Goal: Task Accomplishment & Management: Use online tool/utility

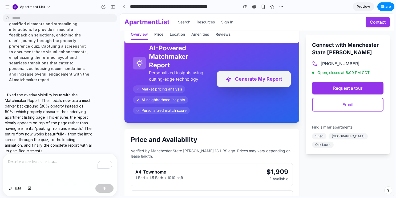
scroll to position [326, 0]
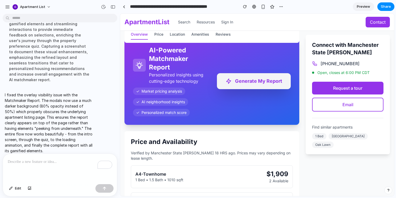
click at [242, 83] on button "Generate My Report" at bounding box center [254, 81] width 74 height 16
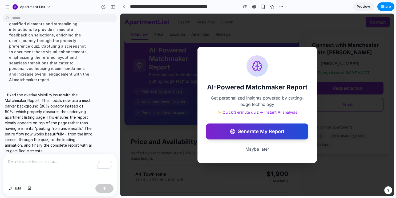
click at [248, 137] on button "Generate My Report" at bounding box center [257, 132] width 102 height 16
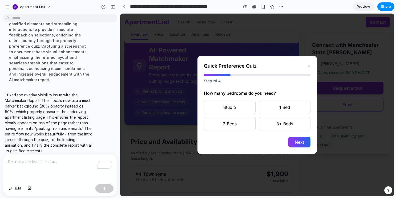
click at [307, 69] on div "Quick Preference Quiz ×" at bounding box center [257, 65] width 106 height 7
click at [308, 65] on button "×" at bounding box center [308, 66] width 3 height 6
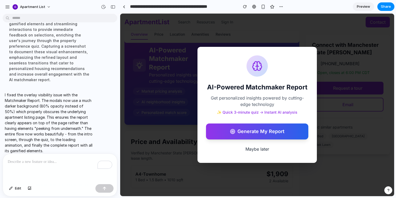
click at [269, 150] on button "Maybe later" at bounding box center [257, 149] width 102 height 11
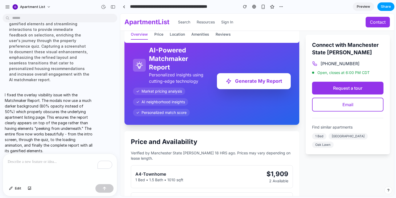
click at [386, 7] on span "Share" at bounding box center [385, 6] width 10 height 5
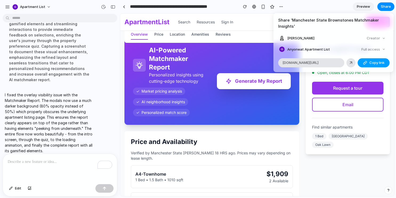
click at [365, 63] on div "button" at bounding box center [365, 63] width 4 height 4
click at [362, 61] on button "Copy link" at bounding box center [373, 62] width 32 height 9
click at [232, 62] on div "Share ' Manchester State Brownstones Matchmaker Insights ' [PERSON_NAME] Creato…" at bounding box center [198, 99] width 396 height 198
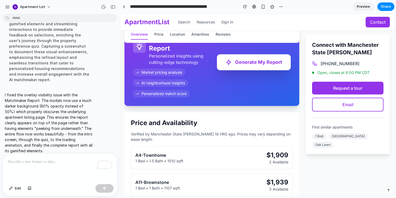
scroll to position [349, 0]
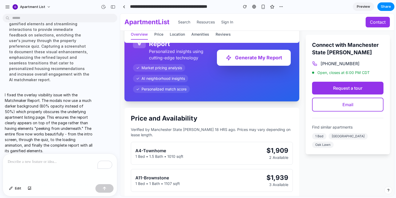
click at [333, 142] on span "Oak Lawn" at bounding box center [323, 145] width 22 height 6
click at [321, 140] on span "1 Bed" at bounding box center [319, 136] width 14 height 6
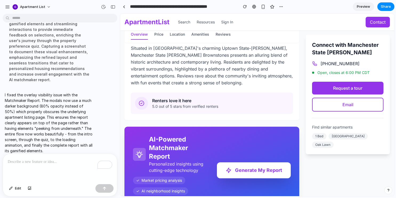
scroll to position [250, 0]
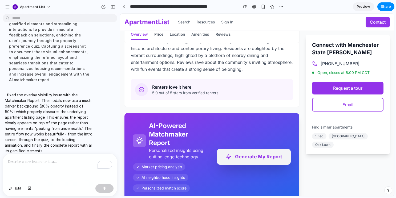
click at [236, 157] on button "Generate My Report" at bounding box center [254, 157] width 74 height 16
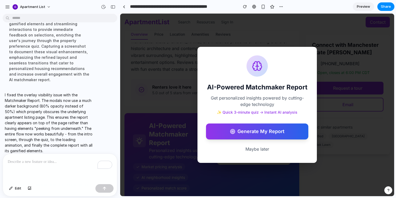
click at [257, 147] on button "Maybe later" at bounding box center [257, 149] width 102 height 11
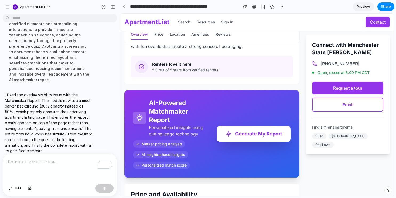
scroll to position [274, 0]
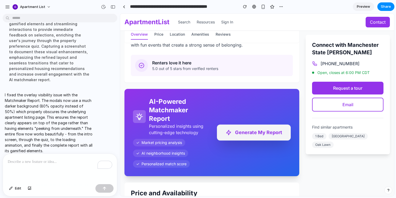
click at [259, 130] on button "Generate My Report" at bounding box center [254, 133] width 74 height 16
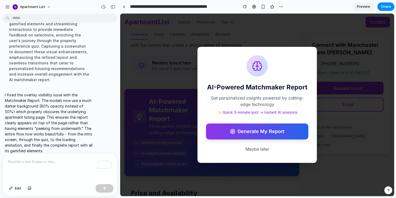
click at [259, 130] on button "Generate My Report" at bounding box center [257, 132] width 102 height 16
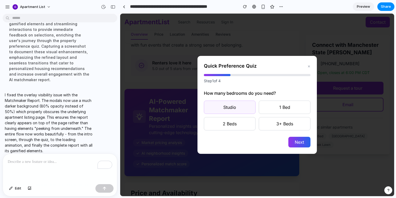
click at [249, 108] on button "Studio" at bounding box center [230, 107] width 52 height 13
click at [294, 135] on div "Quick Preference Quiz × Step 1 of 4 How many bedrooms do you need? Studio 1 Bed…" at bounding box center [256, 105] width 119 height 98
click at [294, 137] on button "Next" at bounding box center [299, 142] width 22 height 11
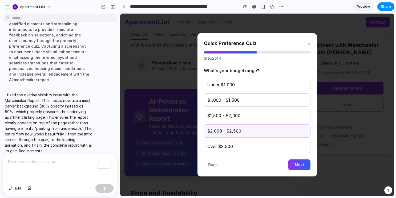
click at [284, 125] on button "$2,000 - $2,500" at bounding box center [257, 130] width 106 height 13
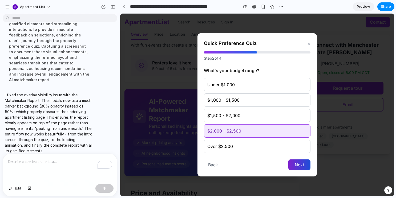
click at [303, 165] on button "Next" at bounding box center [299, 164] width 22 height 11
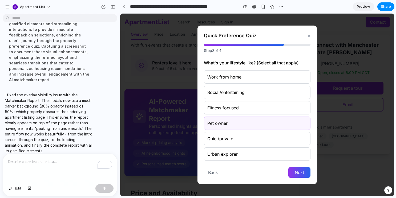
click at [275, 125] on button "Pet owner" at bounding box center [257, 123] width 106 height 13
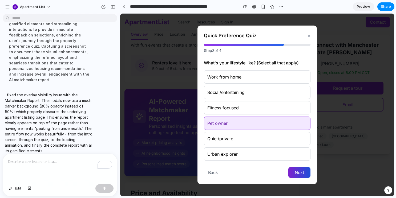
click at [298, 169] on button "Next" at bounding box center [299, 172] width 22 height 11
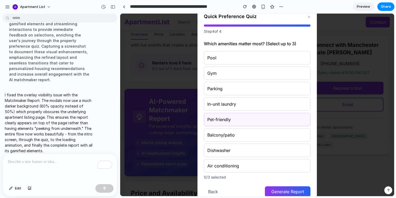
click at [272, 117] on button "Pet-friendly" at bounding box center [257, 119] width 106 height 13
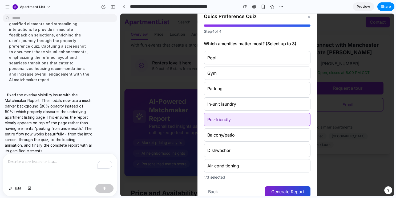
click at [304, 192] on button "Generate Report" at bounding box center [288, 191] width 46 height 11
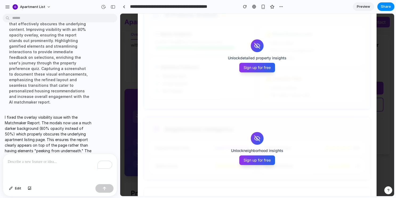
scroll to position [146, 0]
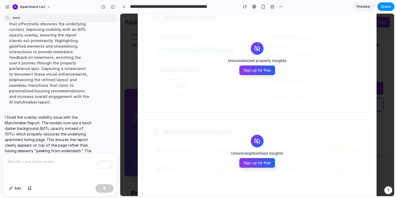
click at [65, 162] on p "To enrich screen reader interactions, please activate Accessibility in Grammarl…" at bounding box center [60, 162] width 104 height 6
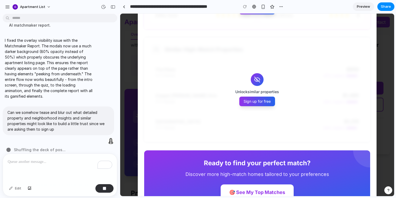
scroll to position [328, 0]
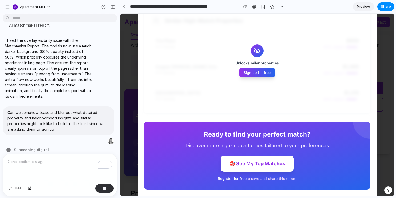
click at [59, 163] on p "To enrich screen reader interactions, please activate Accessibility in Grammarl…" at bounding box center [60, 162] width 104 height 6
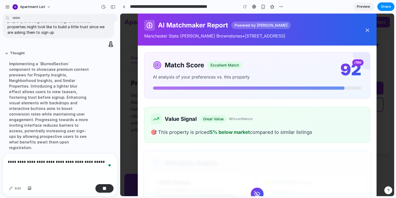
scroll to position [1428, 0]
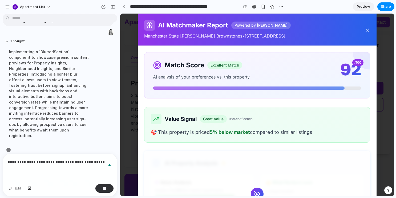
click at [77, 164] on p "**********" at bounding box center [60, 162] width 104 height 6
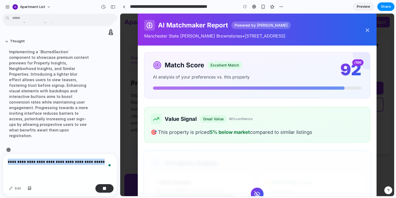
click at [77, 164] on p "**********" at bounding box center [60, 162] width 104 height 6
copy p "**********"
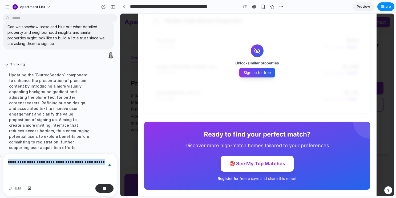
scroll to position [1423, 0]
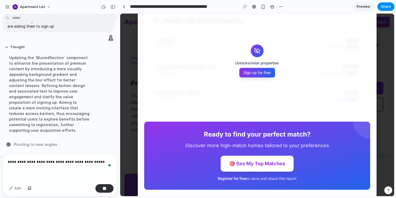
click at [102, 164] on p "**********" at bounding box center [60, 162] width 104 height 6
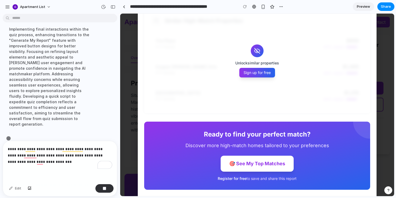
scroll to position [1452, 0]
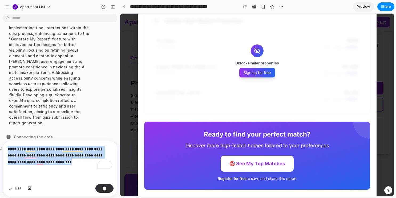
drag, startPoint x: 62, startPoint y: 163, endPoint x: -4, endPoint y: 150, distance: 66.7
click at [0, 150] on html "Apartment List Hi! I'd like to add a feature called Matchmaker report. Here are…" at bounding box center [198, 99] width 396 height 198
copy p "**********"
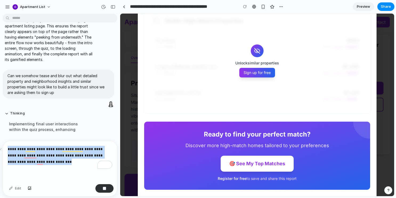
click at [60, 163] on p "**********" at bounding box center [60, 155] width 104 height 19
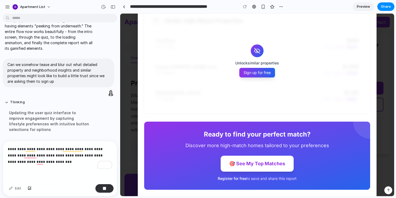
click at [35, 162] on p "**********" at bounding box center [60, 155] width 104 height 19
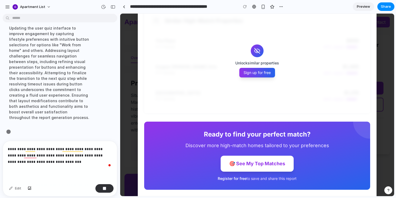
scroll to position [1458, 0]
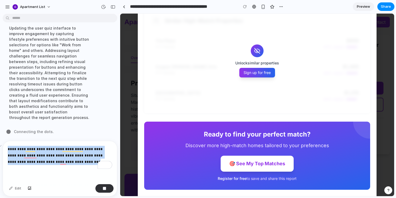
drag, startPoint x: 88, startPoint y: 162, endPoint x: 7, endPoint y: 151, distance: 81.6
click at [7, 151] on div "**********" at bounding box center [60, 161] width 114 height 41
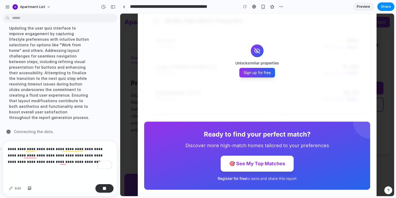
click at [81, 163] on p "**********" at bounding box center [60, 155] width 104 height 19
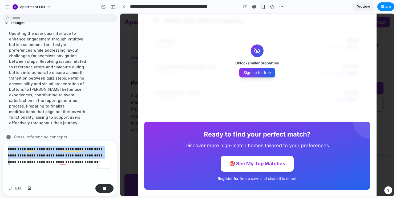
drag, startPoint x: 88, startPoint y: 157, endPoint x: 6, endPoint y: 145, distance: 83.1
click at [6, 146] on div "**********" at bounding box center [60, 161] width 114 height 41
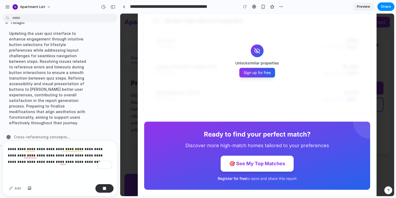
click at [88, 164] on p "**********" at bounding box center [60, 155] width 104 height 19
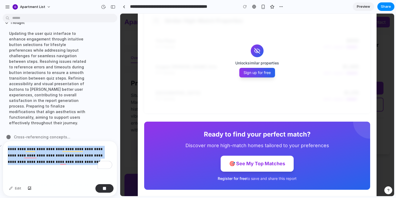
click at [5, 150] on div "Apartment List Hi! I'd like to add a feature called Matchmaker report. Here are…" at bounding box center [60, 99] width 120 height 198
copy p "**********"
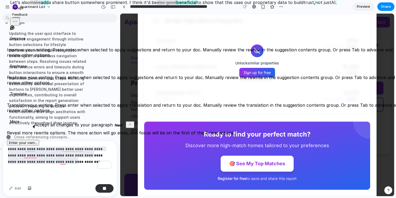
click at [84, 163] on p "**********" at bounding box center [60, 155] width 104 height 19
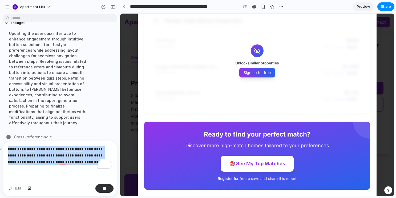
drag, startPoint x: 84, startPoint y: 162, endPoint x: 6, endPoint y: 150, distance: 78.4
click at [6, 150] on div "**********" at bounding box center [60, 161] width 114 height 41
copy p "**********"
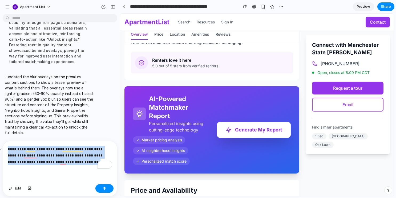
scroll to position [289, 0]
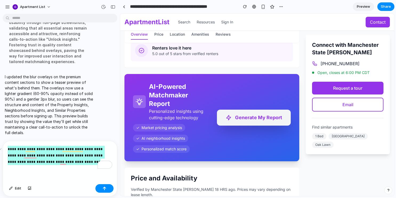
click at [226, 118] on icon at bounding box center [228, 117] width 6 height 6
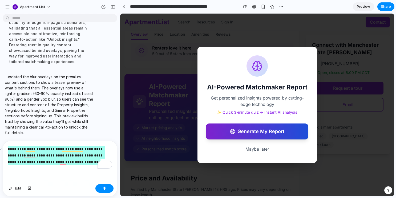
click at [235, 130] on icon at bounding box center [232, 131] width 5 height 5
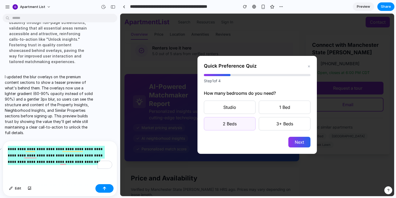
click at [236, 119] on button "2 Beds" at bounding box center [230, 123] width 52 height 13
click at [291, 138] on button "Next" at bounding box center [299, 142] width 22 height 11
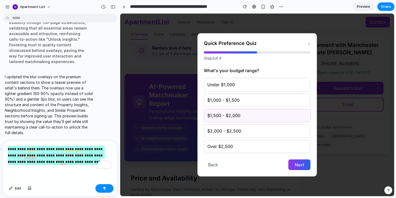
click at [273, 117] on button "$1,500 - $2,000" at bounding box center [257, 115] width 106 height 13
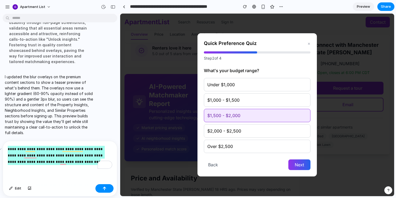
click at [300, 165] on button "Next" at bounding box center [299, 164] width 22 height 11
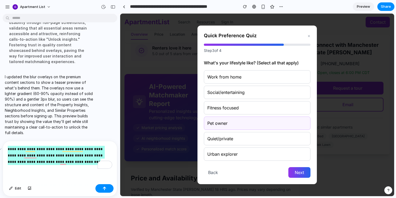
click at [273, 125] on button "Pet owner" at bounding box center [257, 123] width 106 height 13
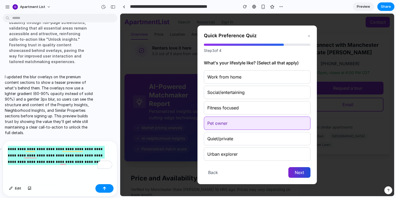
click at [298, 173] on button "Next" at bounding box center [299, 172] width 22 height 11
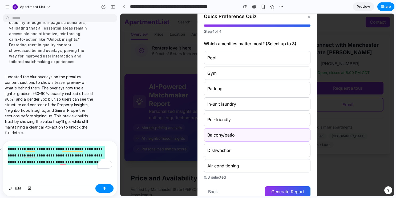
click at [268, 140] on button "Balcony/patio" at bounding box center [257, 134] width 106 height 13
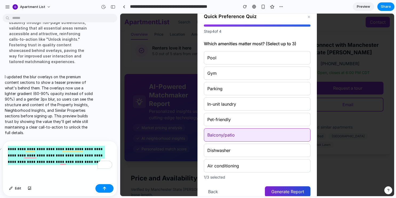
click at [297, 187] on button "Generate Report" at bounding box center [288, 191] width 46 height 11
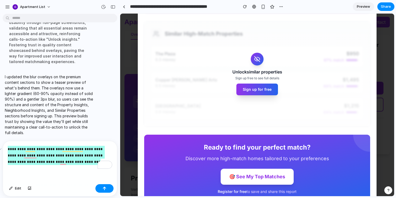
scroll to position [328, 0]
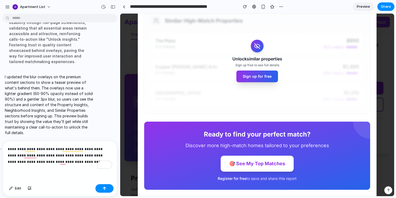
click at [91, 164] on p "**********" at bounding box center [60, 155] width 104 height 19
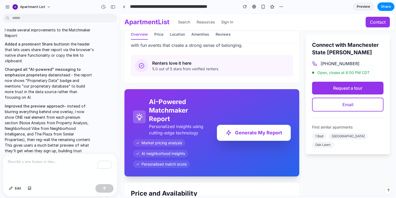
scroll to position [276, 0]
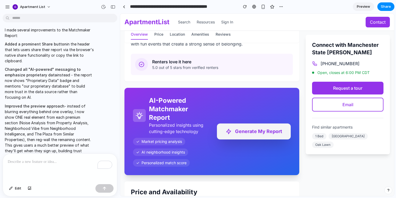
click at [240, 132] on button "Generate My Report" at bounding box center [254, 132] width 74 height 16
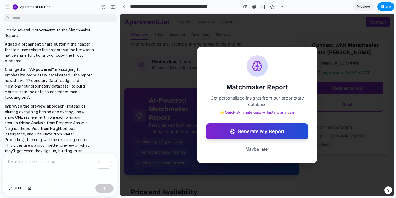
click at [241, 133] on button "Generate My Report" at bounding box center [257, 132] width 102 height 16
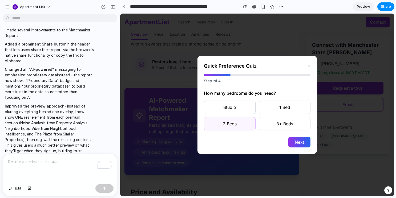
click at [243, 126] on button "2 Beds" at bounding box center [230, 123] width 52 height 13
click at [309, 142] on button "Next" at bounding box center [299, 142] width 22 height 11
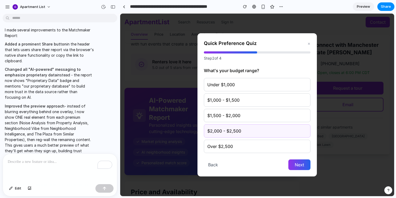
click at [293, 129] on button "$2,000 - $2,500" at bounding box center [257, 130] width 106 height 13
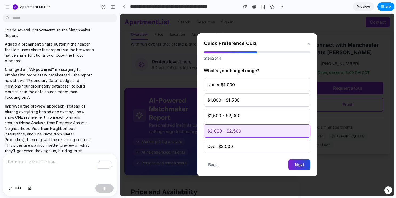
click at [300, 164] on button "Next" at bounding box center [299, 164] width 22 height 11
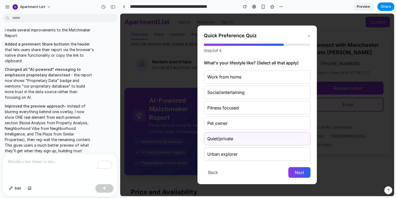
click at [293, 134] on button "Quiet/private" at bounding box center [257, 138] width 106 height 13
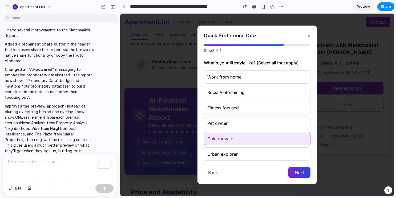
click at [300, 172] on button "Next" at bounding box center [299, 172] width 22 height 11
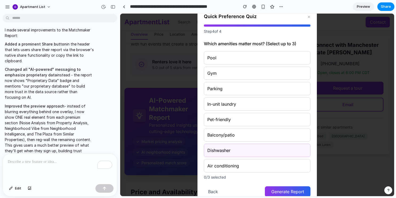
click at [287, 147] on button "Dishwasher" at bounding box center [257, 150] width 106 height 13
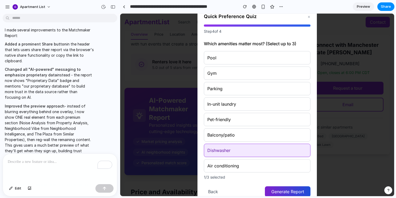
click at [293, 190] on button "Generate Report" at bounding box center [288, 191] width 46 height 11
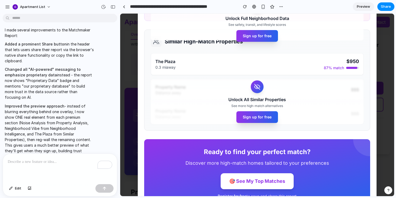
scroll to position [258, 0]
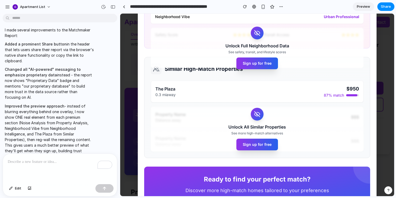
click at [74, 163] on p "To enrich screen reader interactions, please activate Accessibility in Grammarl…" at bounding box center [60, 162] width 104 height 6
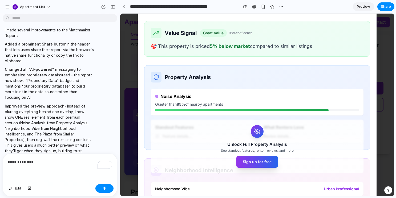
scroll to position [76, 0]
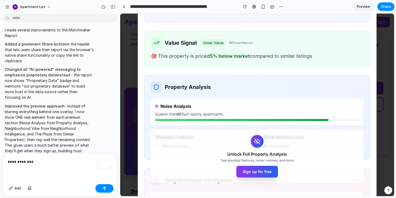
click at [63, 162] on p "**********" at bounding box center [60, 162] width 104 height 6
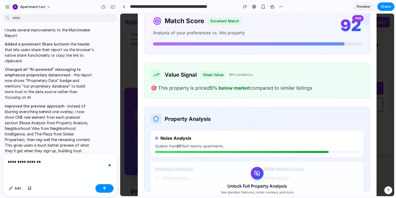
scroll to position [0, 0]
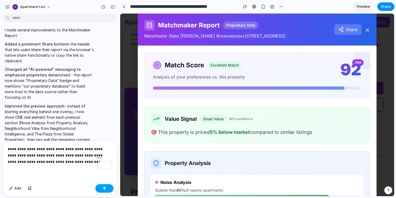
click at [106, 188] on div "button" at bounding box center [105, 189] width 4 height 4
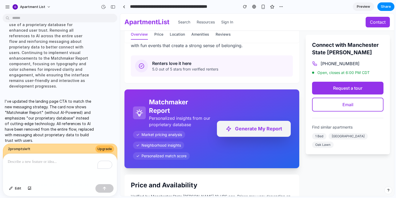
scroll to position [275, 0]
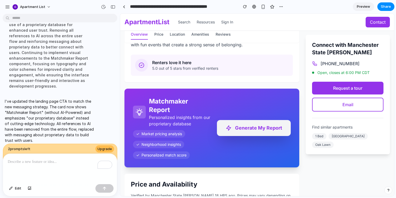
click at [242, 126] on button "Generate My Report" at bounding box center [254, 128] width 74 height 16
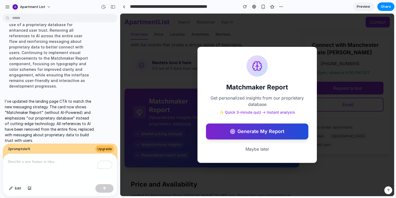
click at [244, 133] on button "Generate My Report" at bounding box center [257, 132] width 102 height 16
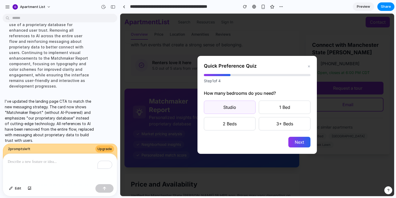
click at [234, 111] on button "Studio" at bounding box center [230, 107] width 52 height 13
click at [293, 141] on button "Next" at bounding box center [299, 142] width 22 height 11
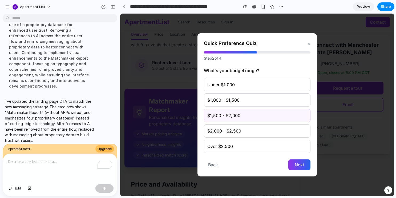
click at [254, 109] on button "$1,500 - $2,000" at bounding box center [257, 115] width 106 height 13
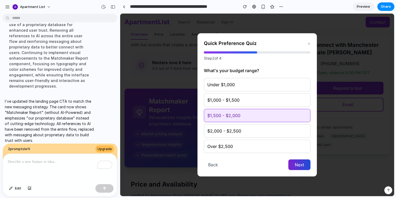
click at [294, 163] on button "Next" at bounding box center [299, 164] width 22 height 11
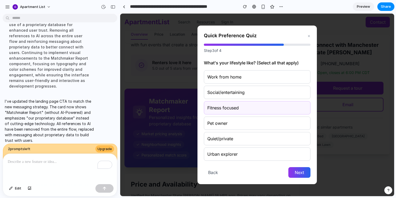
click at [265, 109] on button "Fitness focused" at bounding box center [257, 107] width 106 height 13
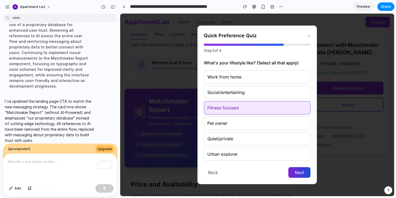
click at [303, 174] on button "Next" at bounding box center [299, 172] width 22 height 11
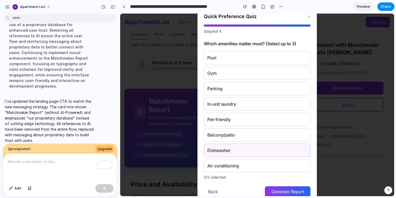
click at [287, 151] on button "Dishwasher" at bounding box center [257, 150] width 106 height 13
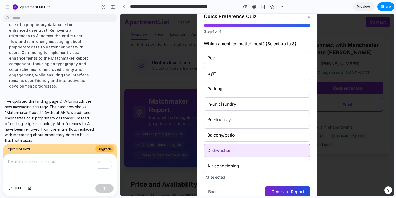
click at [296, 190] on button "Generate Report" at bounding box center [288, 191] width 46 height 11
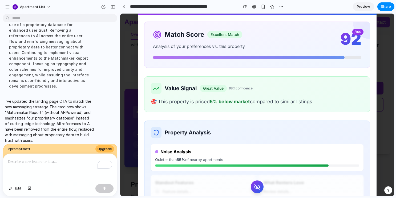
scroll to position [31, 0]
